Goal: Find specific page/section: Find specific page/section

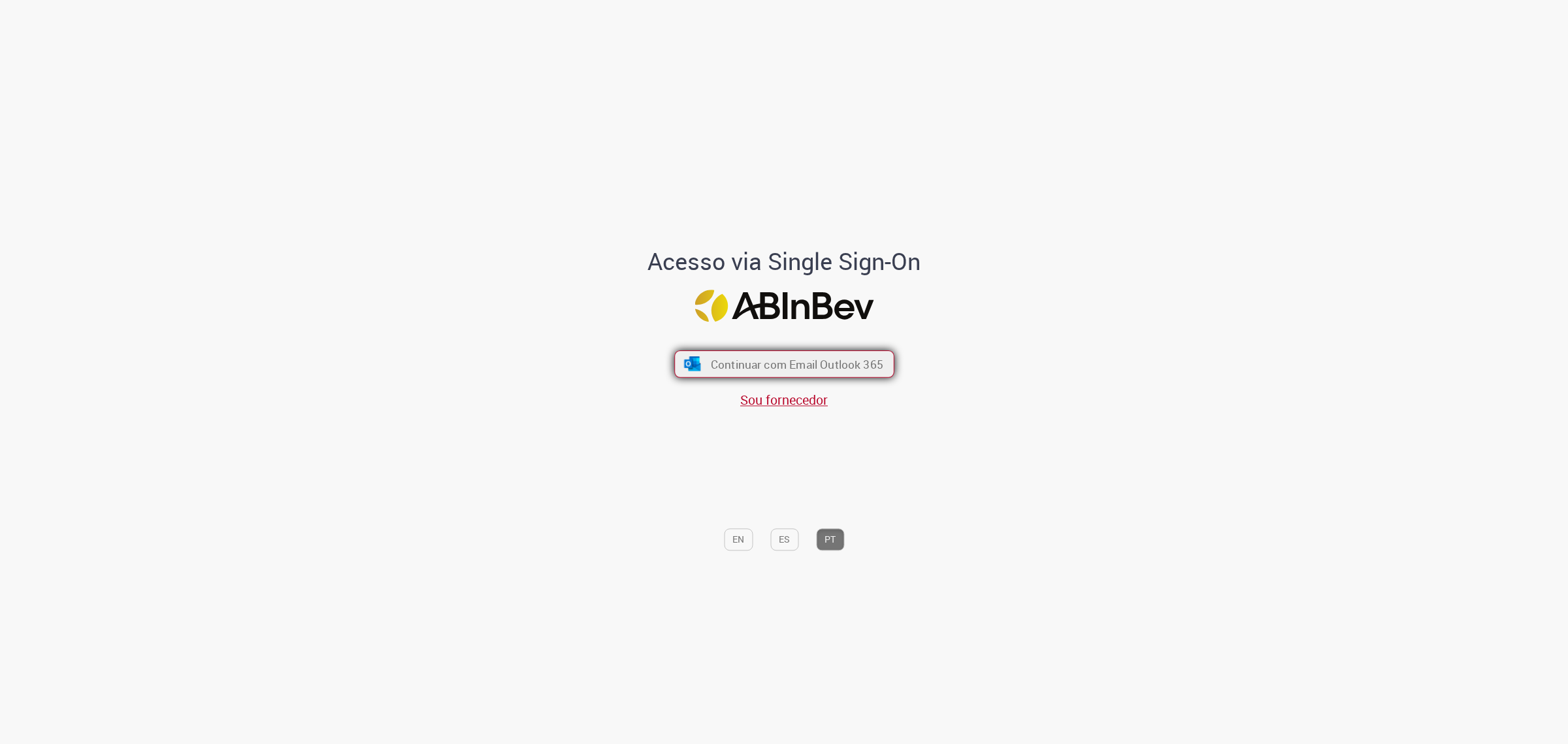
click at [791, 365] on span "Continuar com Email Outlook 365" at bounding box center [796, 364] width 173 height 15
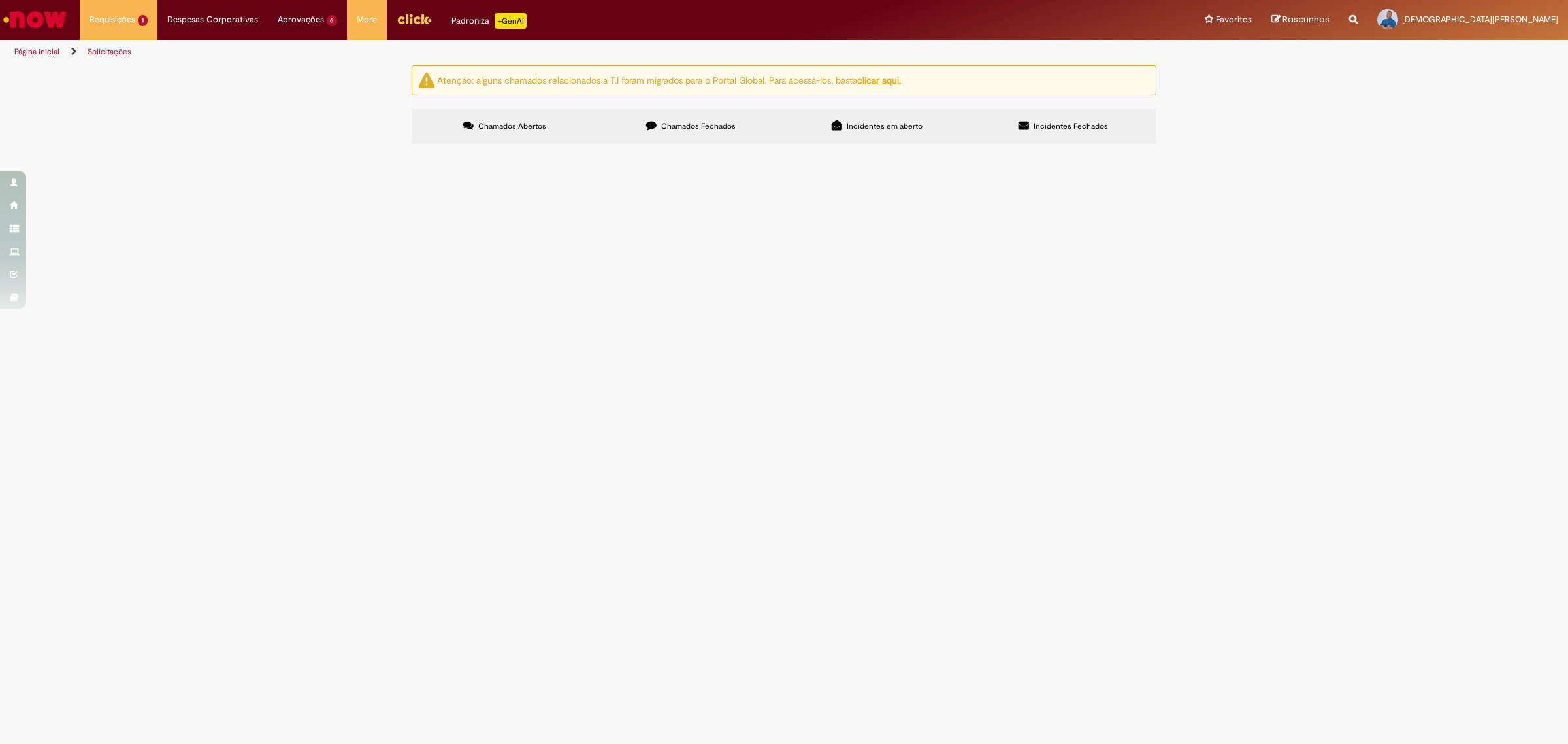
click at [416, 20] on img "Menu Cabeçalho" at bounding box center [414, 19] width 35 height 20
click at [54, 22] on img "Ir para a Homepage" at bounding box center [34, 20] width 67 height 26
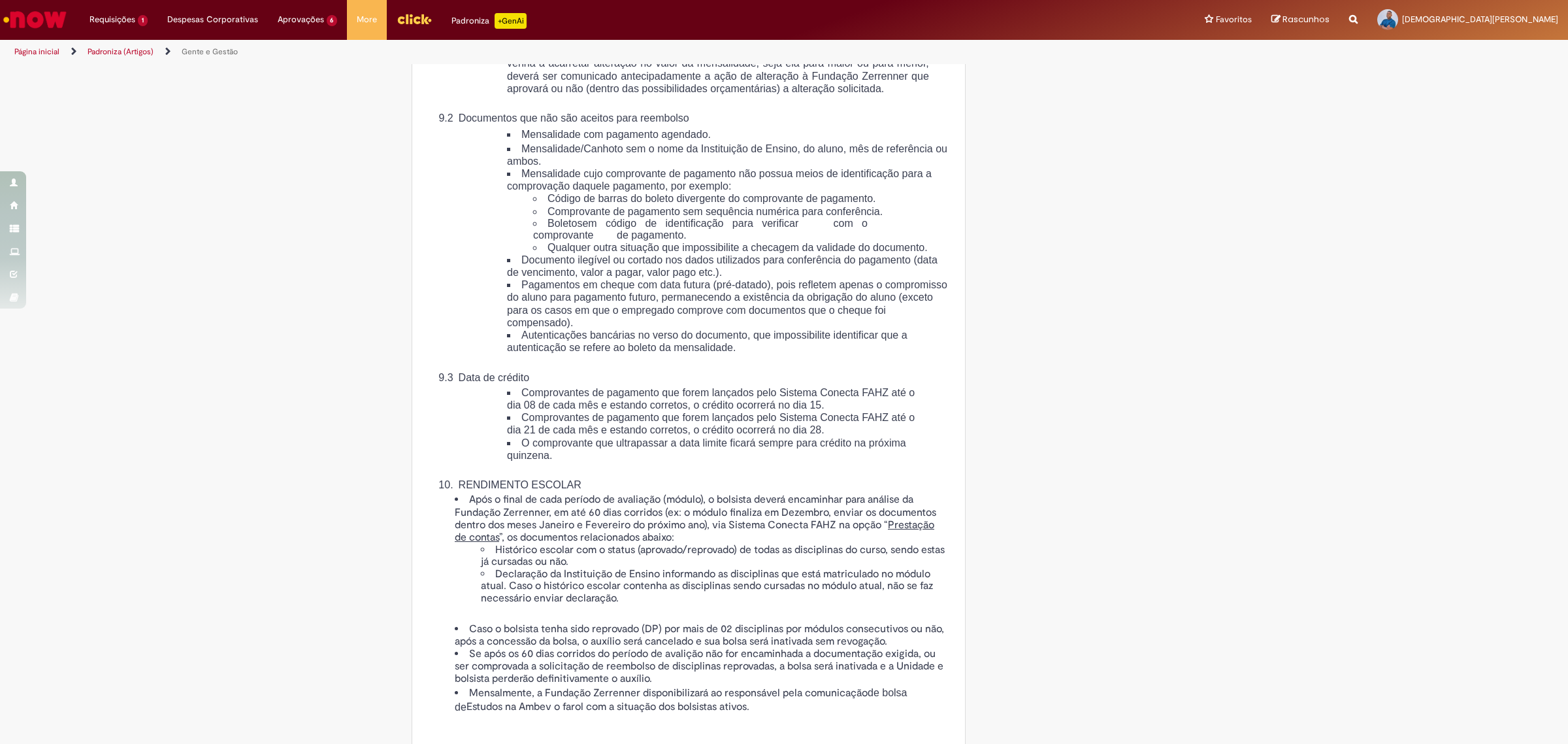
scroll to position [2859, 0]
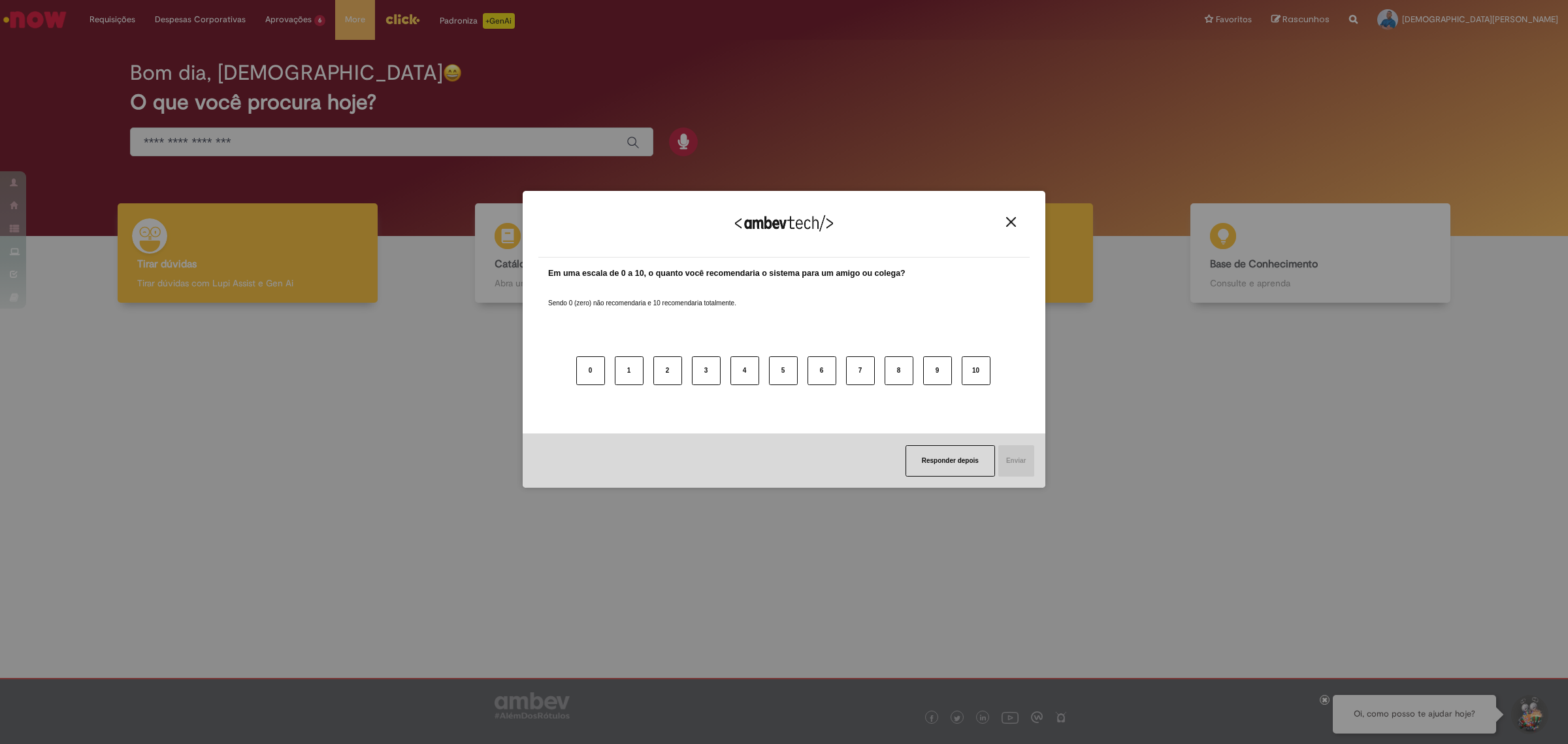
drag, startPoint x: 1014, startPoint y: 223, endPoint x: 983, endPoint y: 226, distance: 31.1
click at [1015, 223] on img "Close" at bounding box center [1011, 222] width 9 height 9
